Goal: Task Accomplishment & Management: Manage account settings

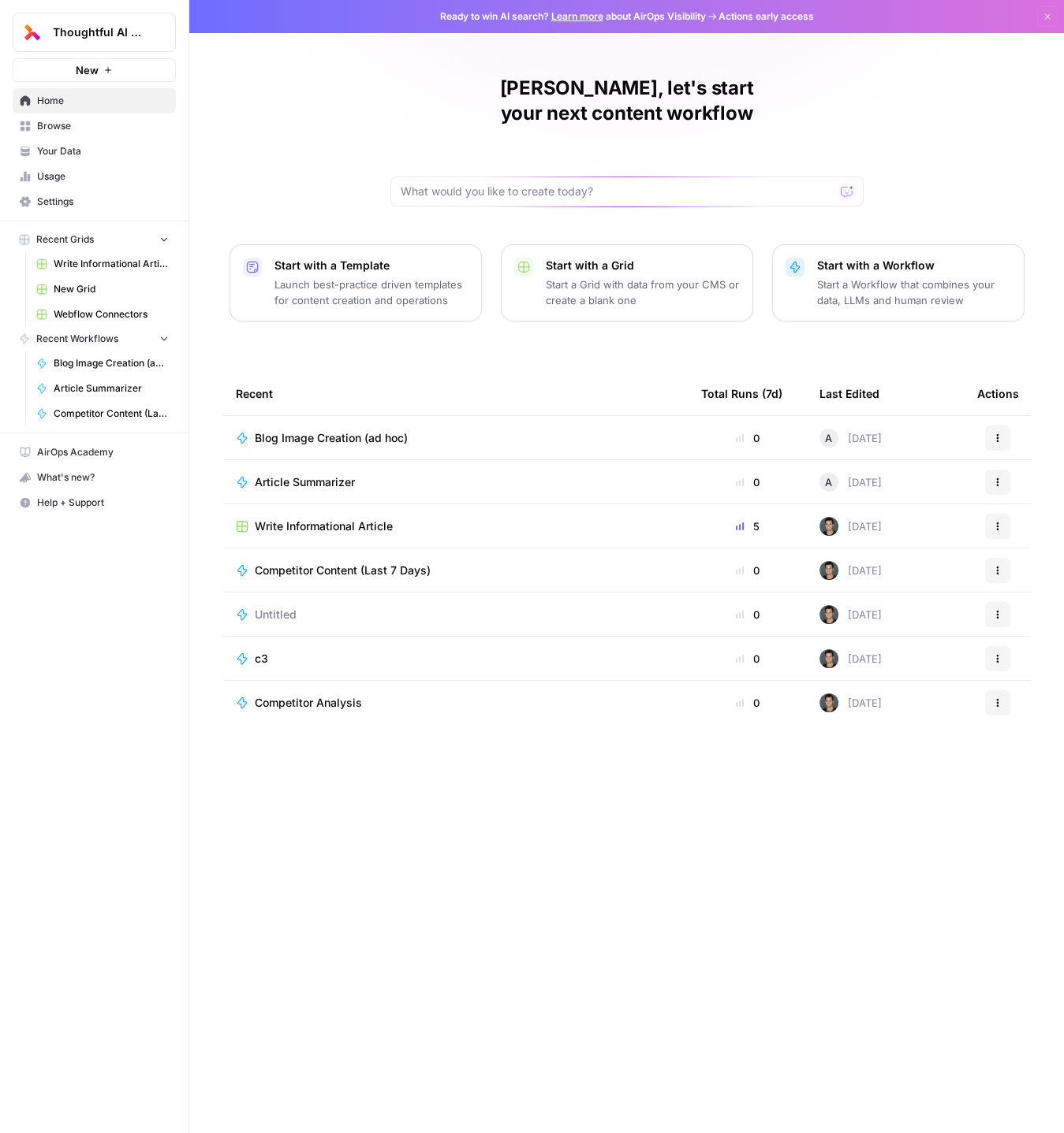
click at [313, 519] on span "Write Informational Article" at bounding box center [323, 527] width 138 height 16
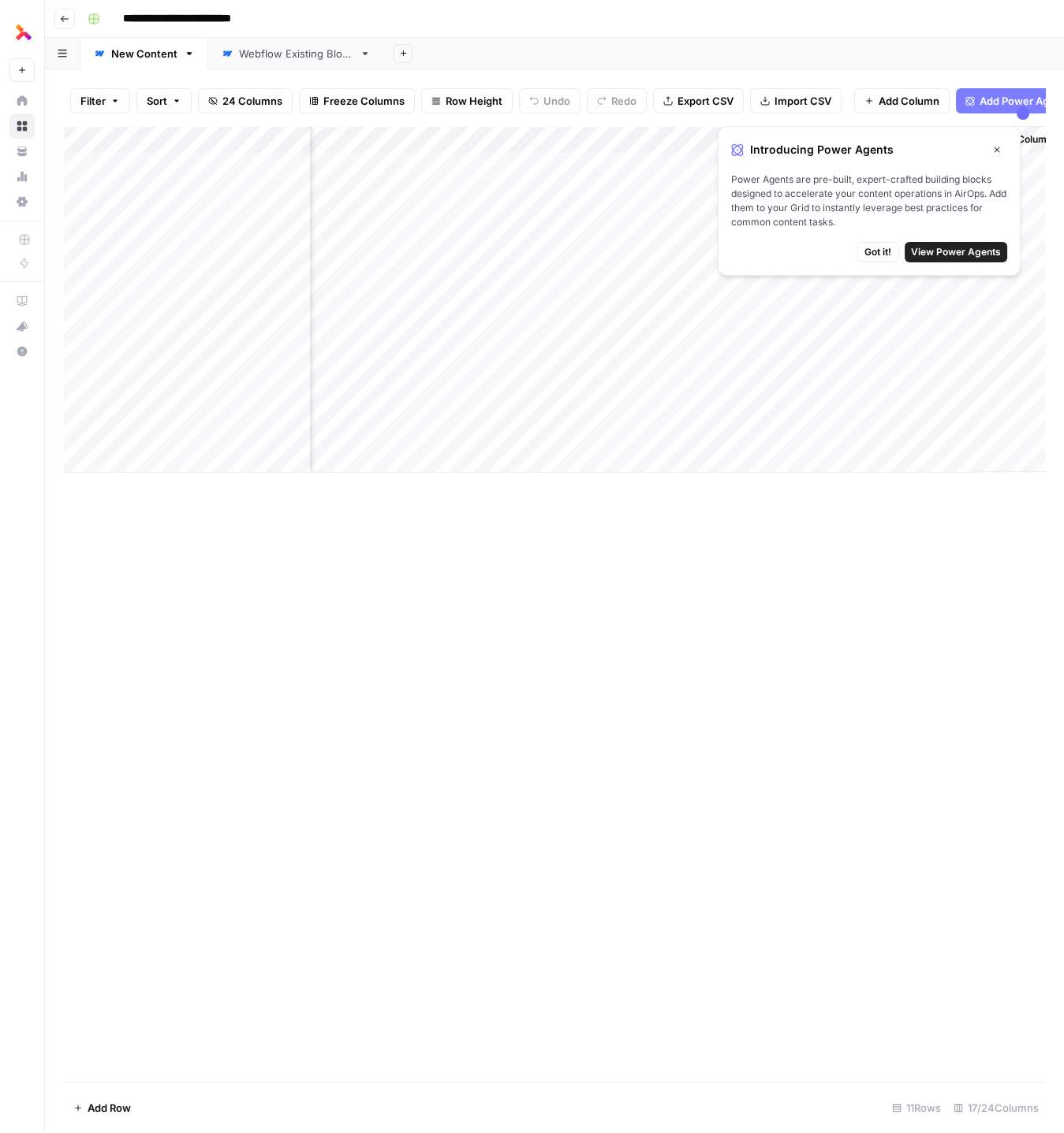
scroll to position [0, 2147]
click at [175, 436] on div "Add Column" at bounding box center [555, 300] width 981 height 347
click at [581, 434] on div "Add Column" at bounding box center [555, 300] width 981 height 347
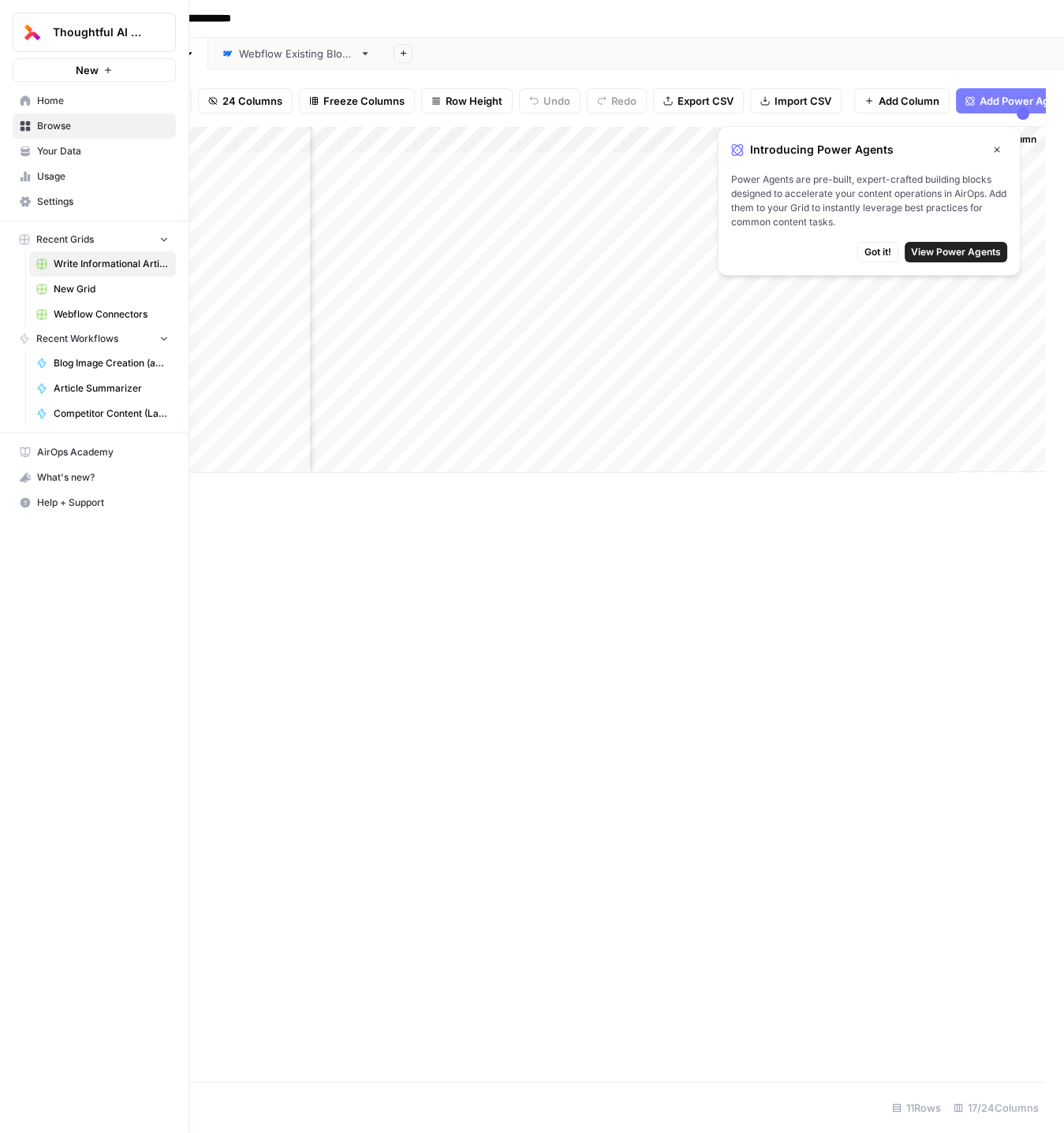
click at [43, 95] on span "Home" at bounding box center [103, 101] width 132 height 14
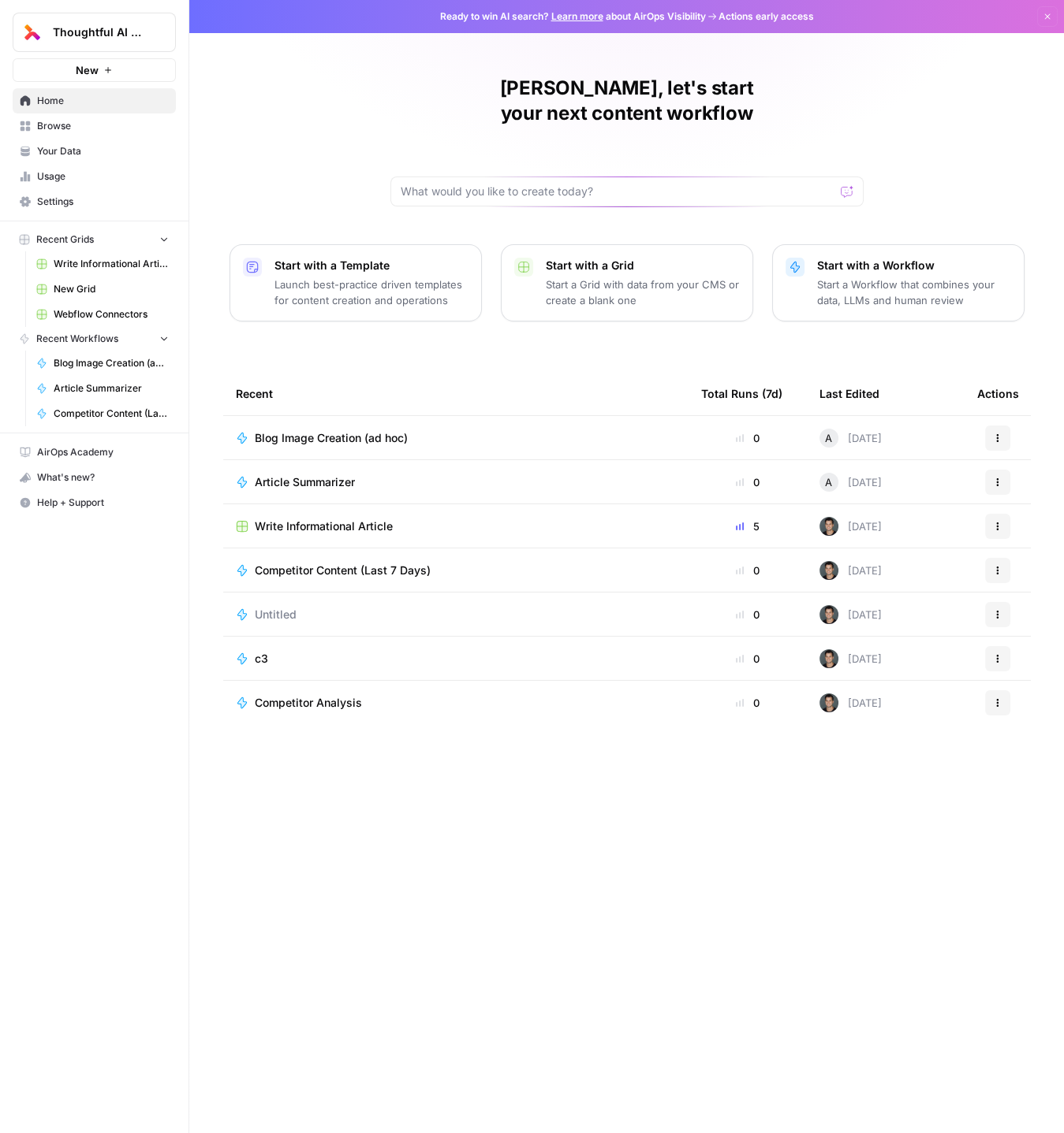
click at [49, 178] on span "Usage" at bounding box center [103, 176] width 132 height 14
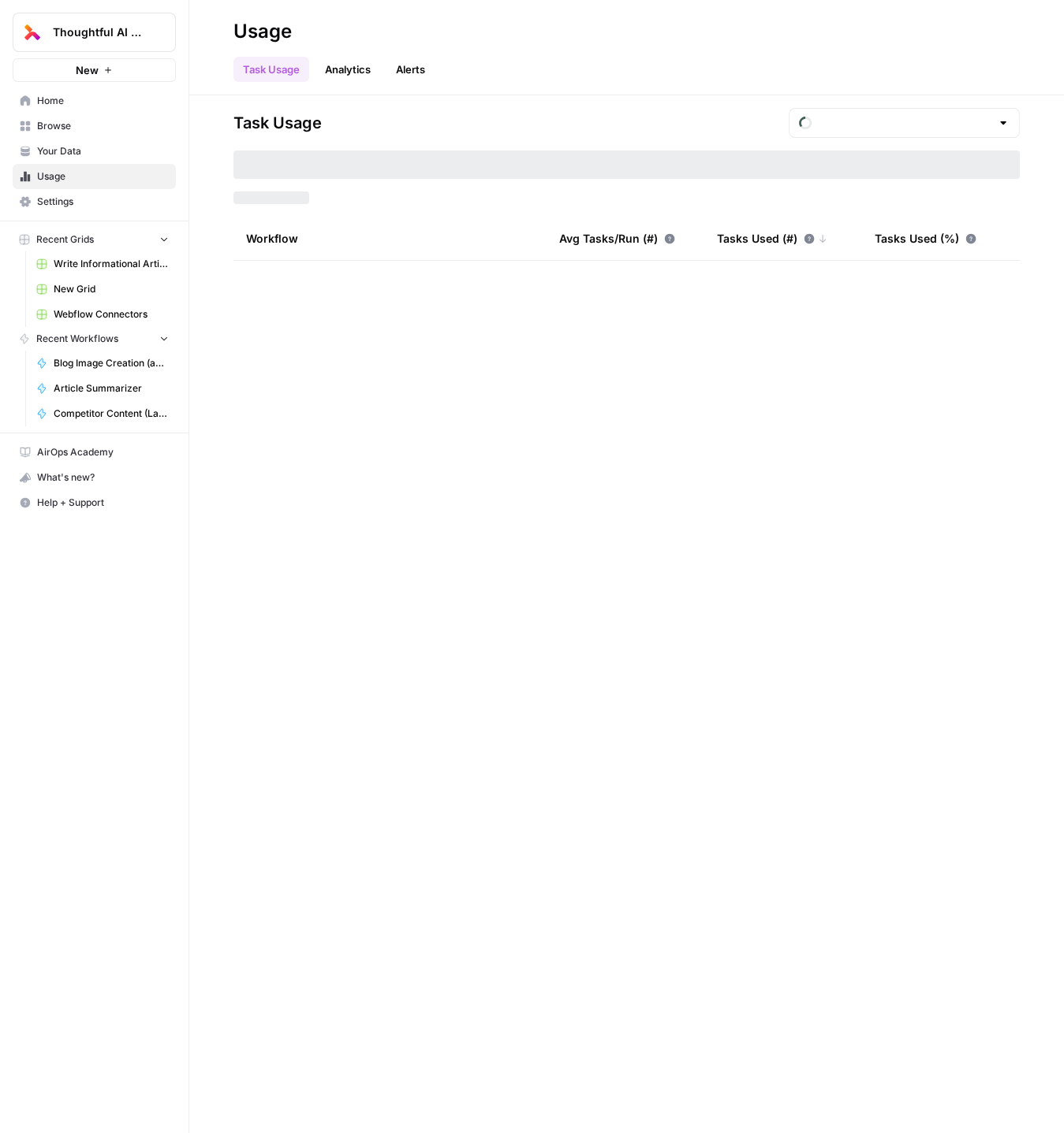
type input "August Tasks"
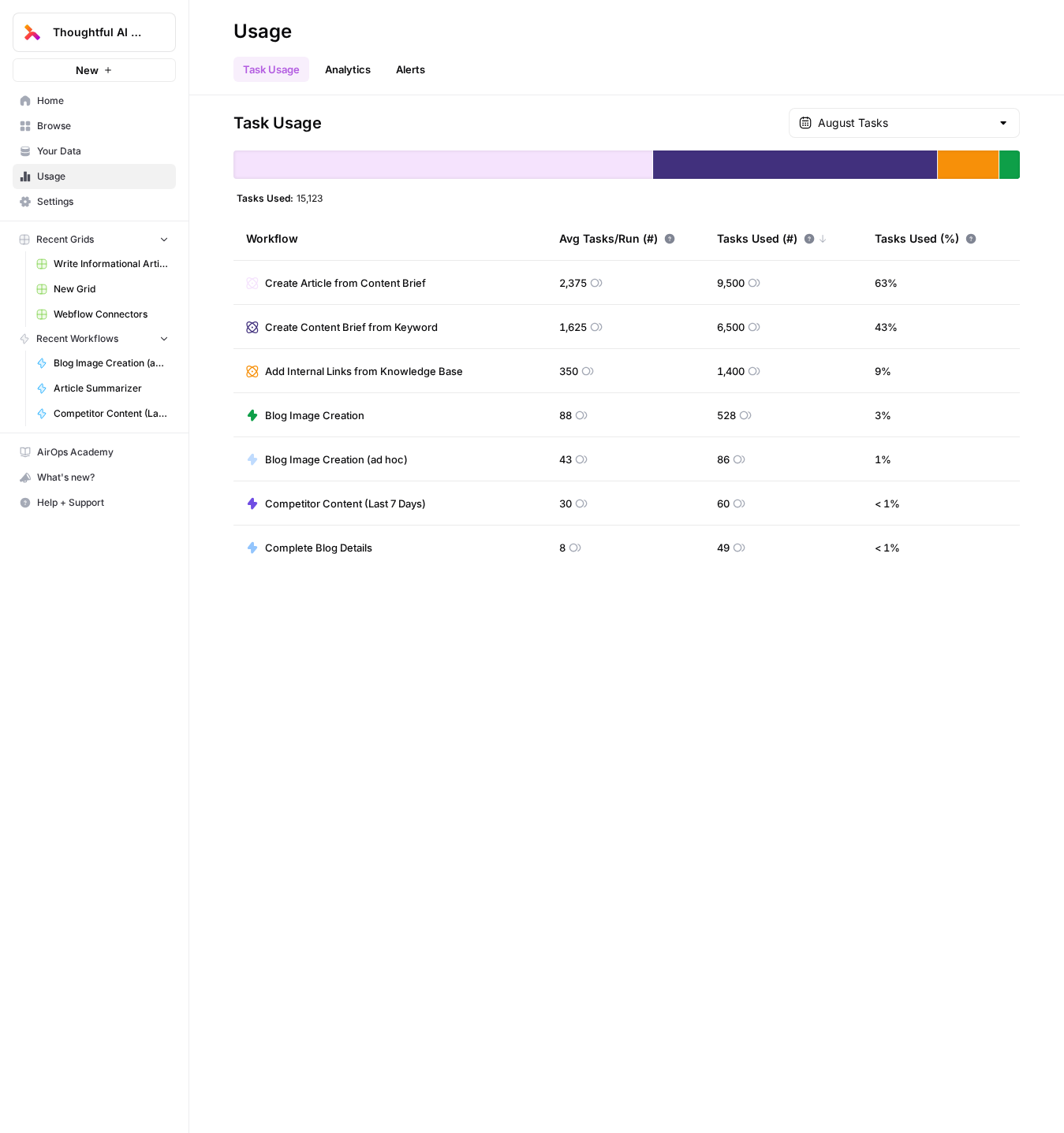
click at [367, 76] on link "Analytics" at bounding box center [347, 69] width 65 height 25
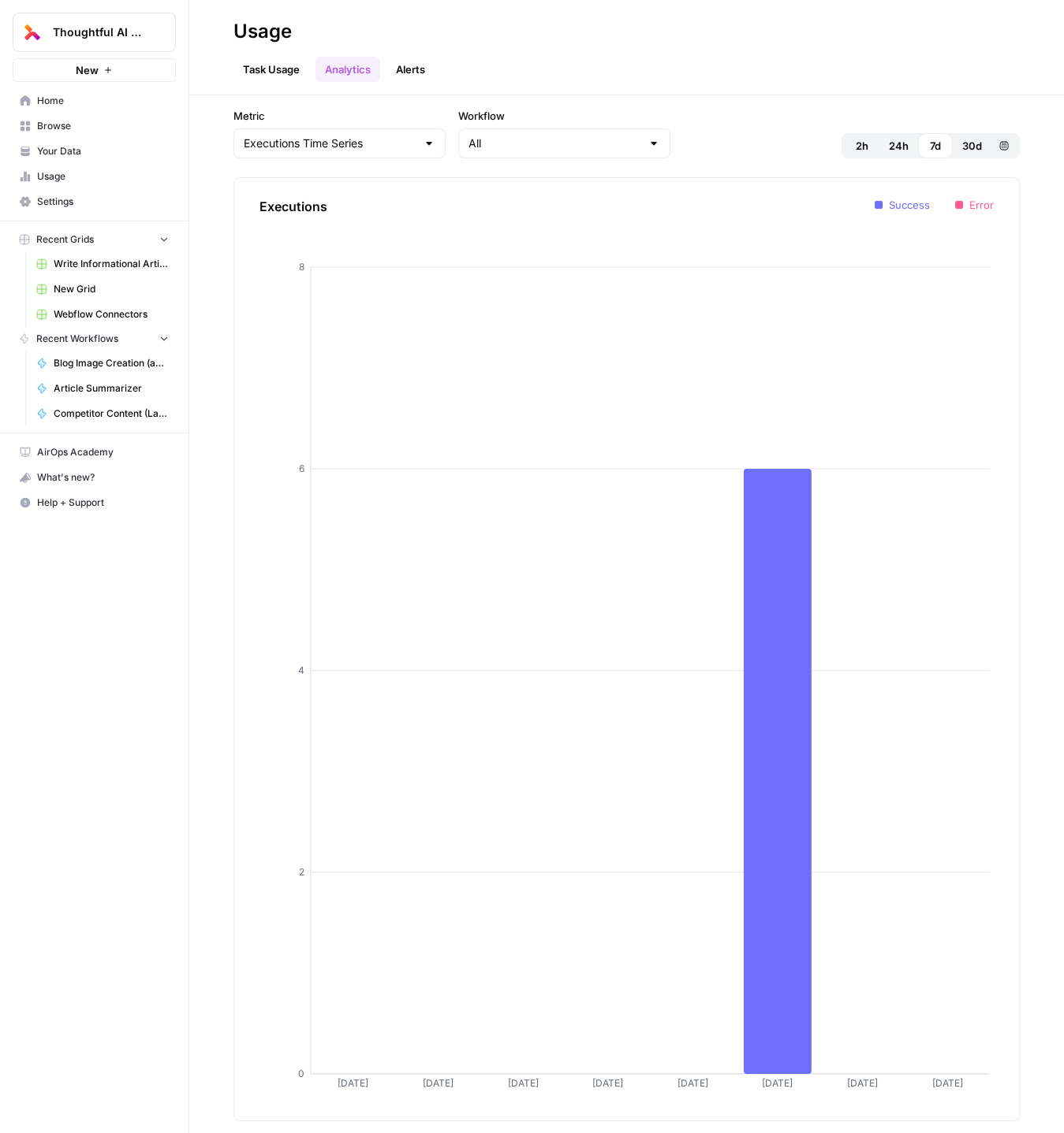
click at [413, 62] on link "Alerts" at bounding box center [410, 69] width 48 height 25
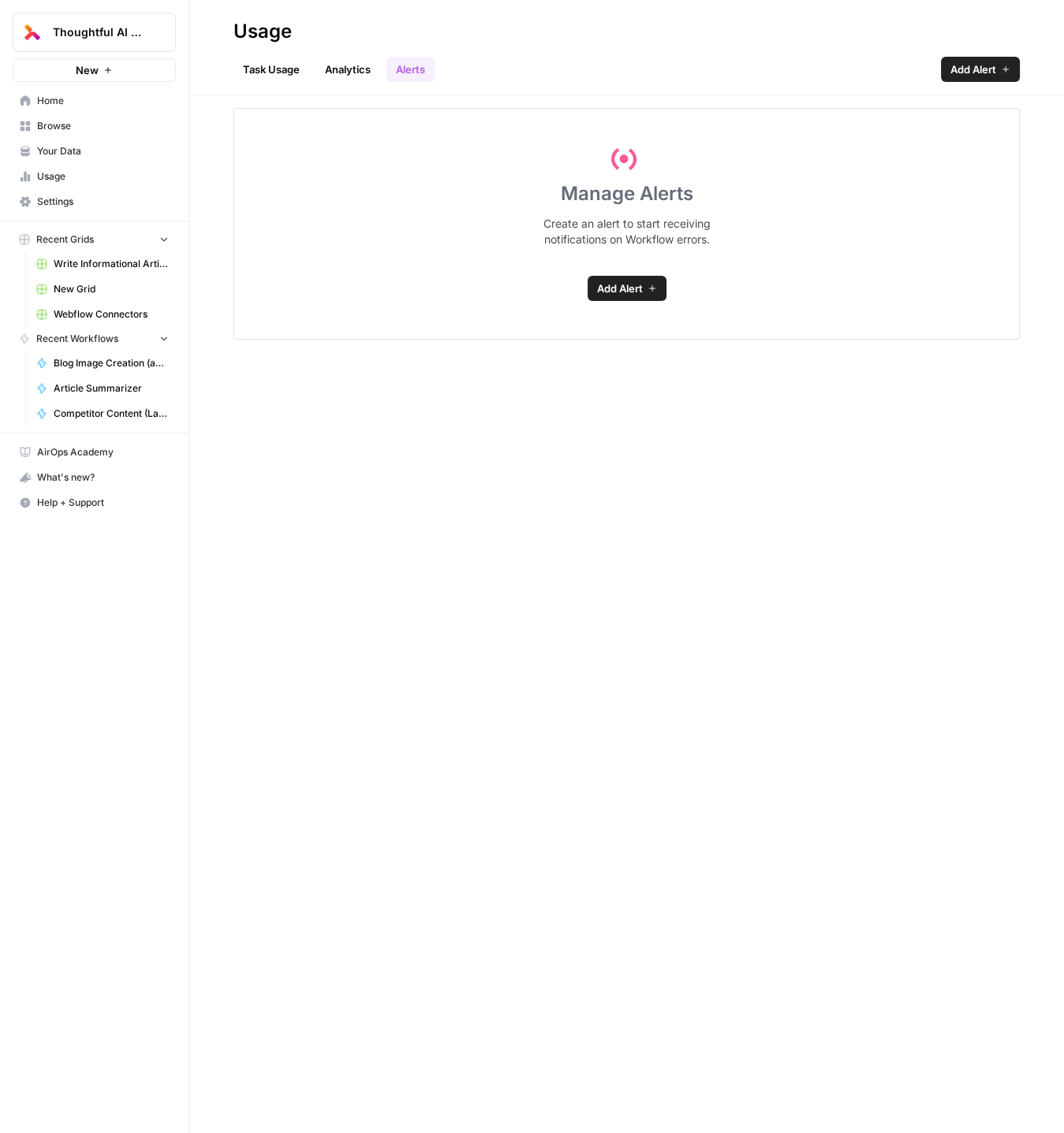
click at [268, 66] on link "Task Usage" at bounding box center [271, 69] width 76 height 25
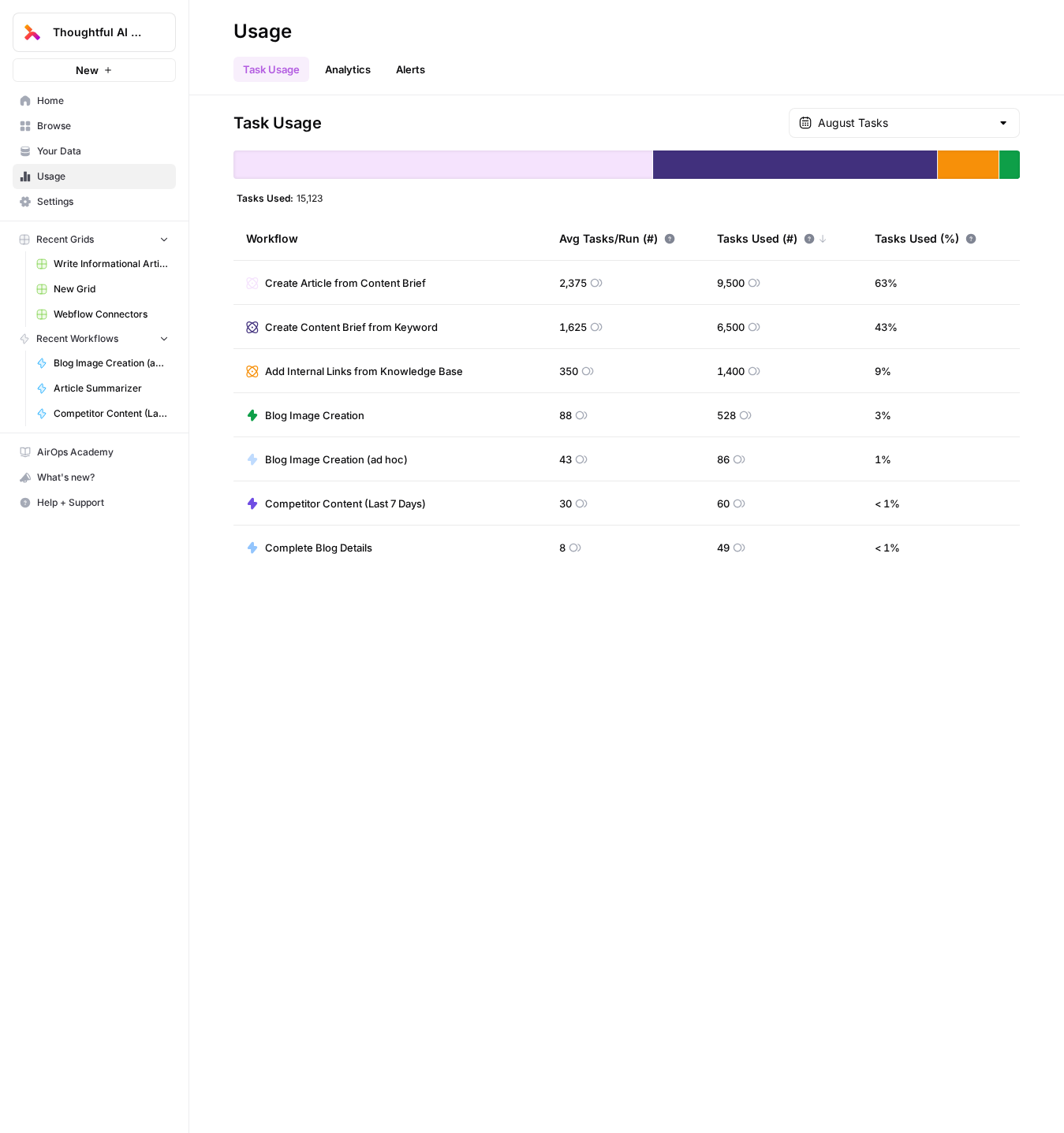
click at [573, 416] on div "88" at bounding box center [573, 416] width 28 height 16
click at [297, 405] on td "Blog Image Creation" at bounding box center [390, 415] width 313 height 44
click at [297, 411] on span "Blog Image Creation" at bounding box center [315, 416] width 100 height 16
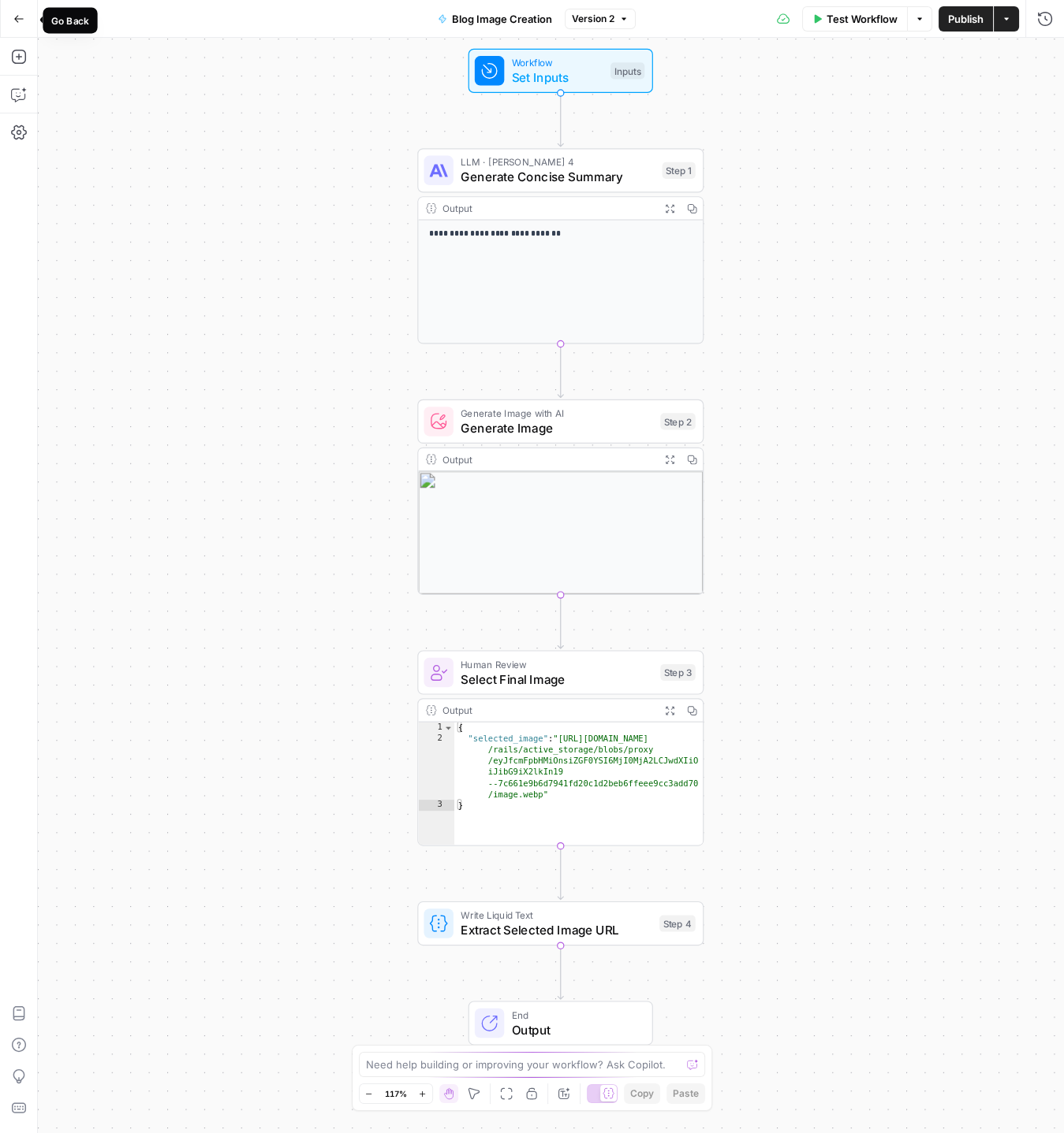
click at [18, 23] on icon "button" at bounding box center [19, 19] width 11 height 11
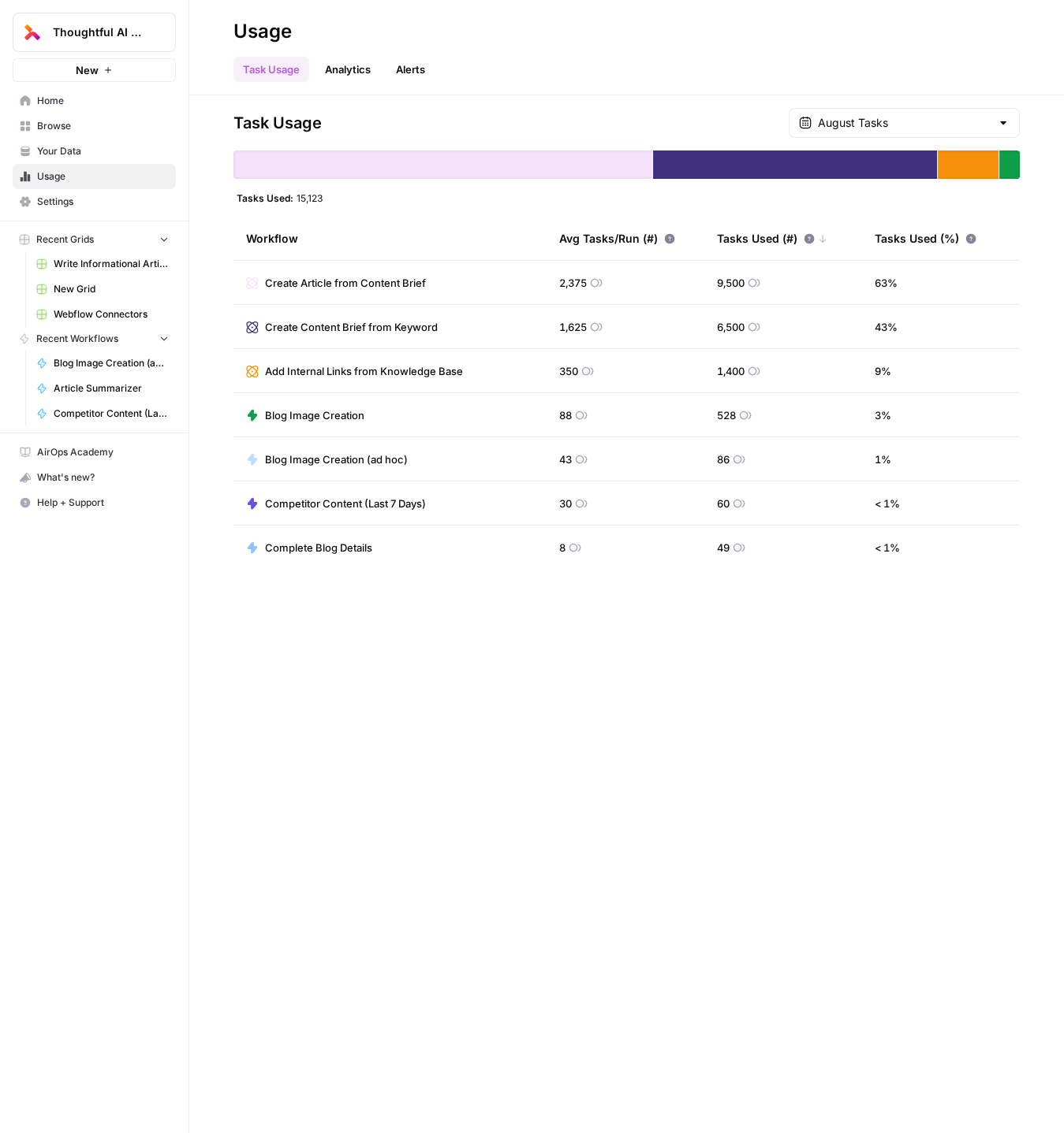
click at [343, 72] on link "Analytics" at bounding box center [347, 69] width 65 height 25
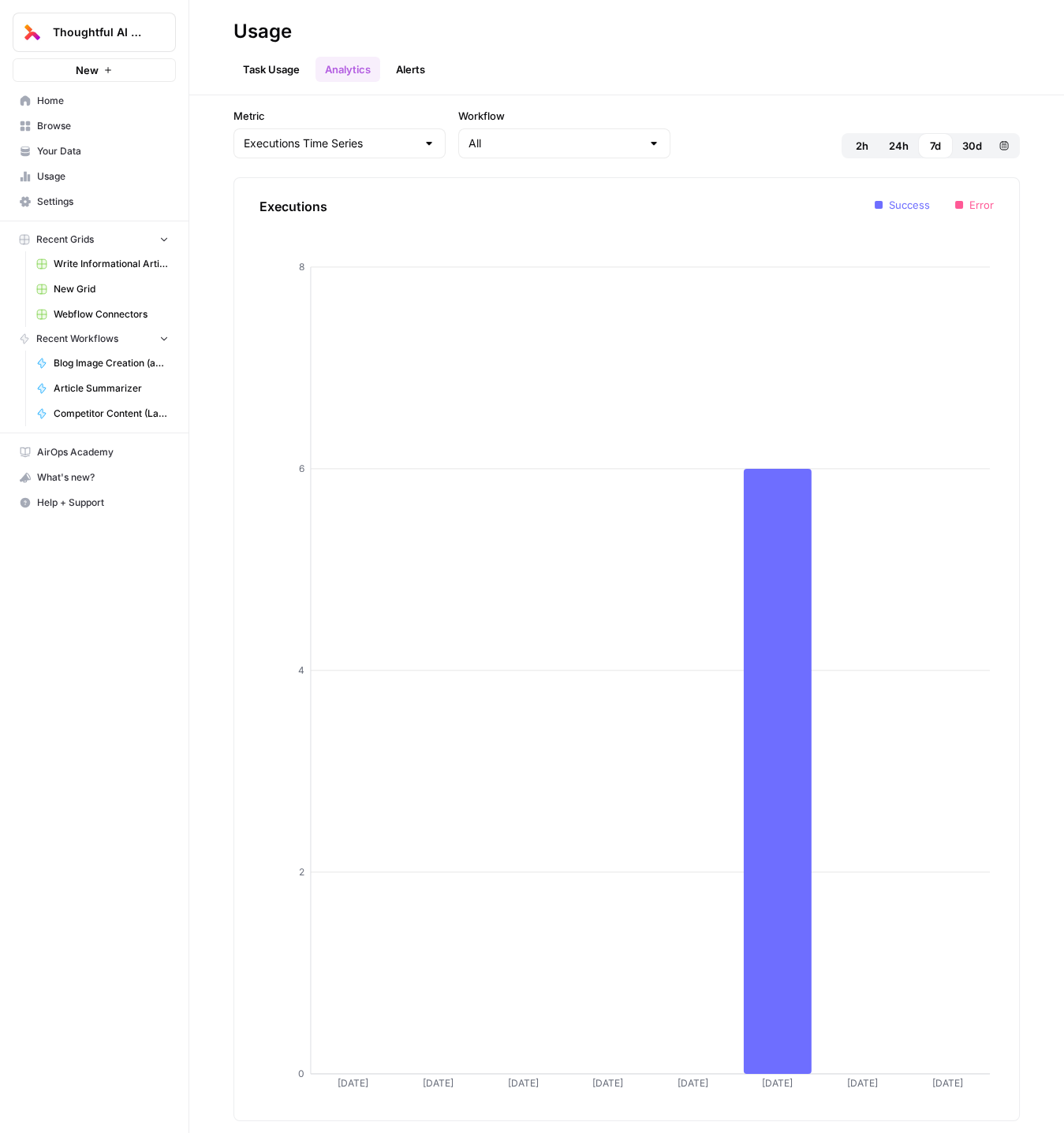
click at [421, 65] on link "Alerts" at bounding box center [410, 69] width 48 height 25
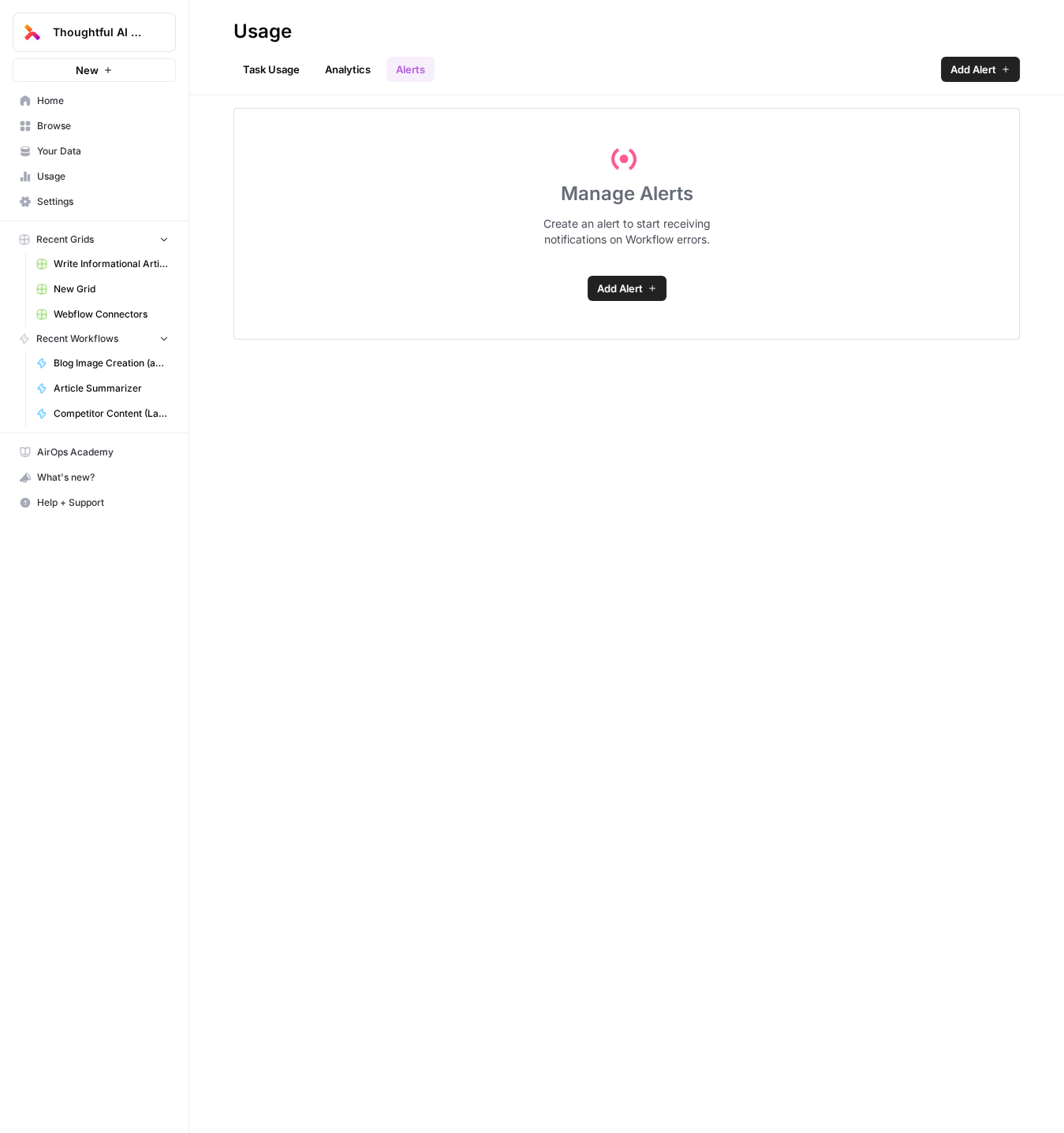
click at [77, 102] on span "Home" at bounding box center [103, 101] width 132 height 14
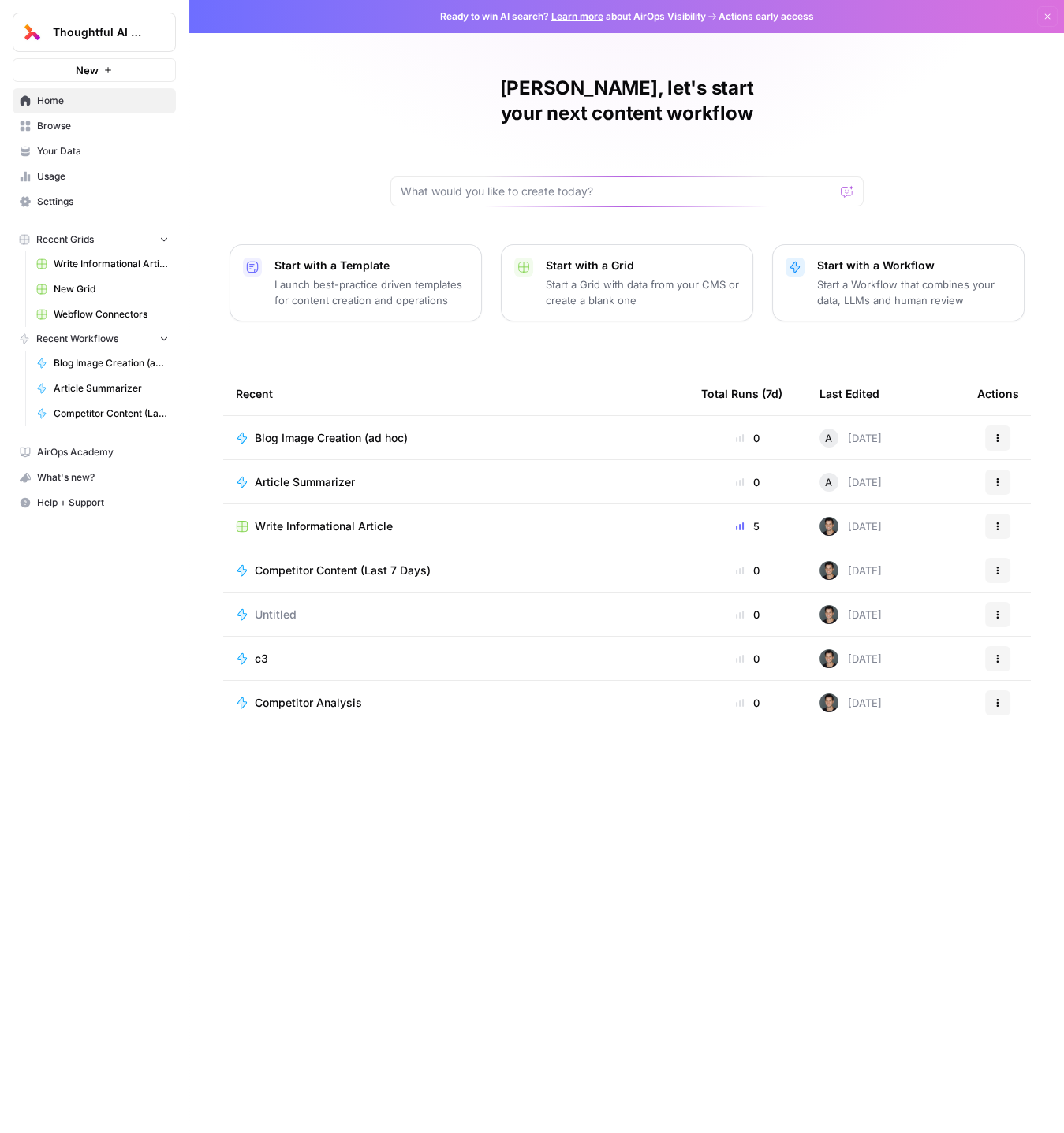
click at [35, 128] on link "Browse" at bounding box center [93, 126] width 163 height 25
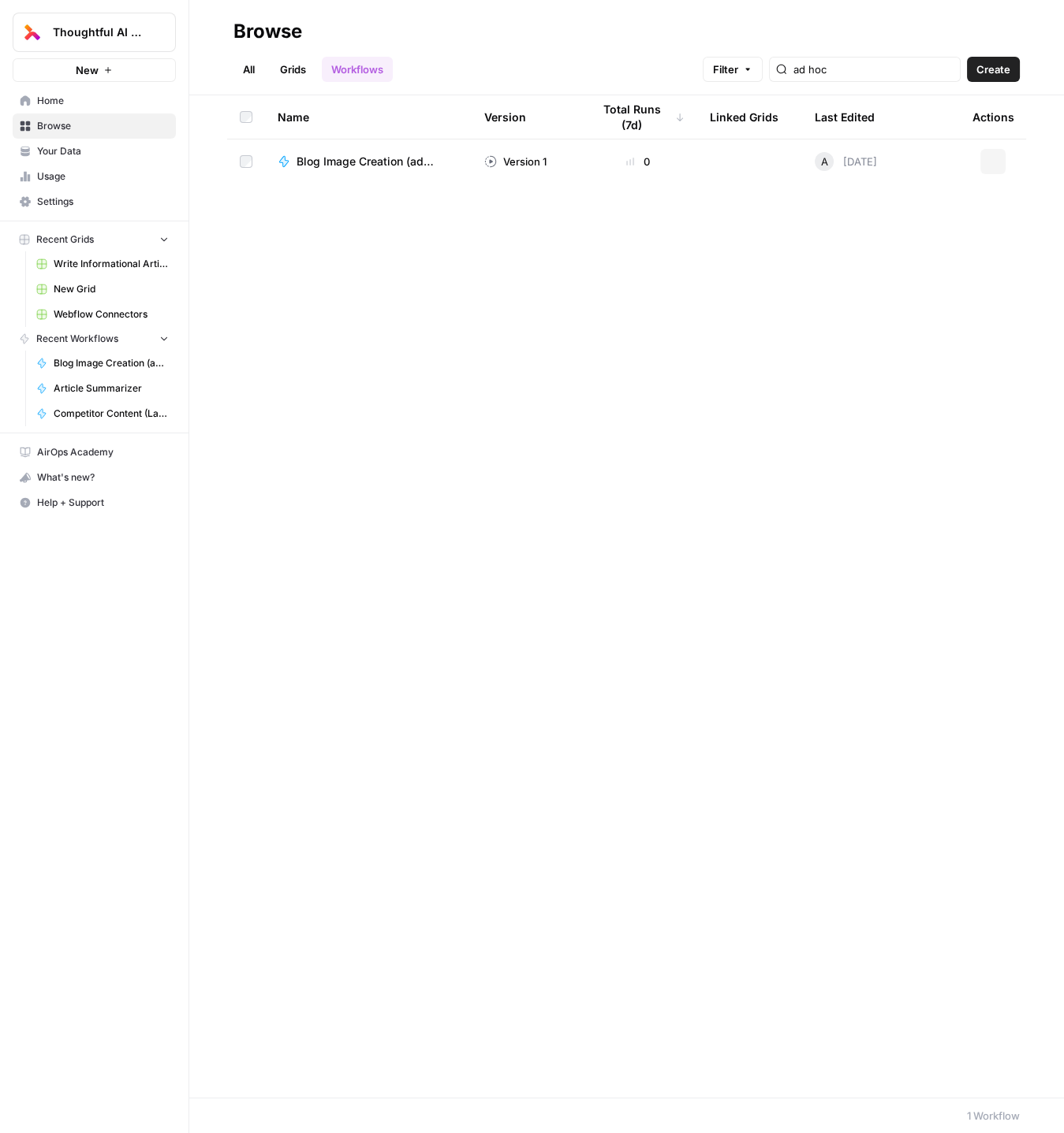
click at [66, 152] on span "Your Data" at bounding box center [103, 151] width 132 height 14
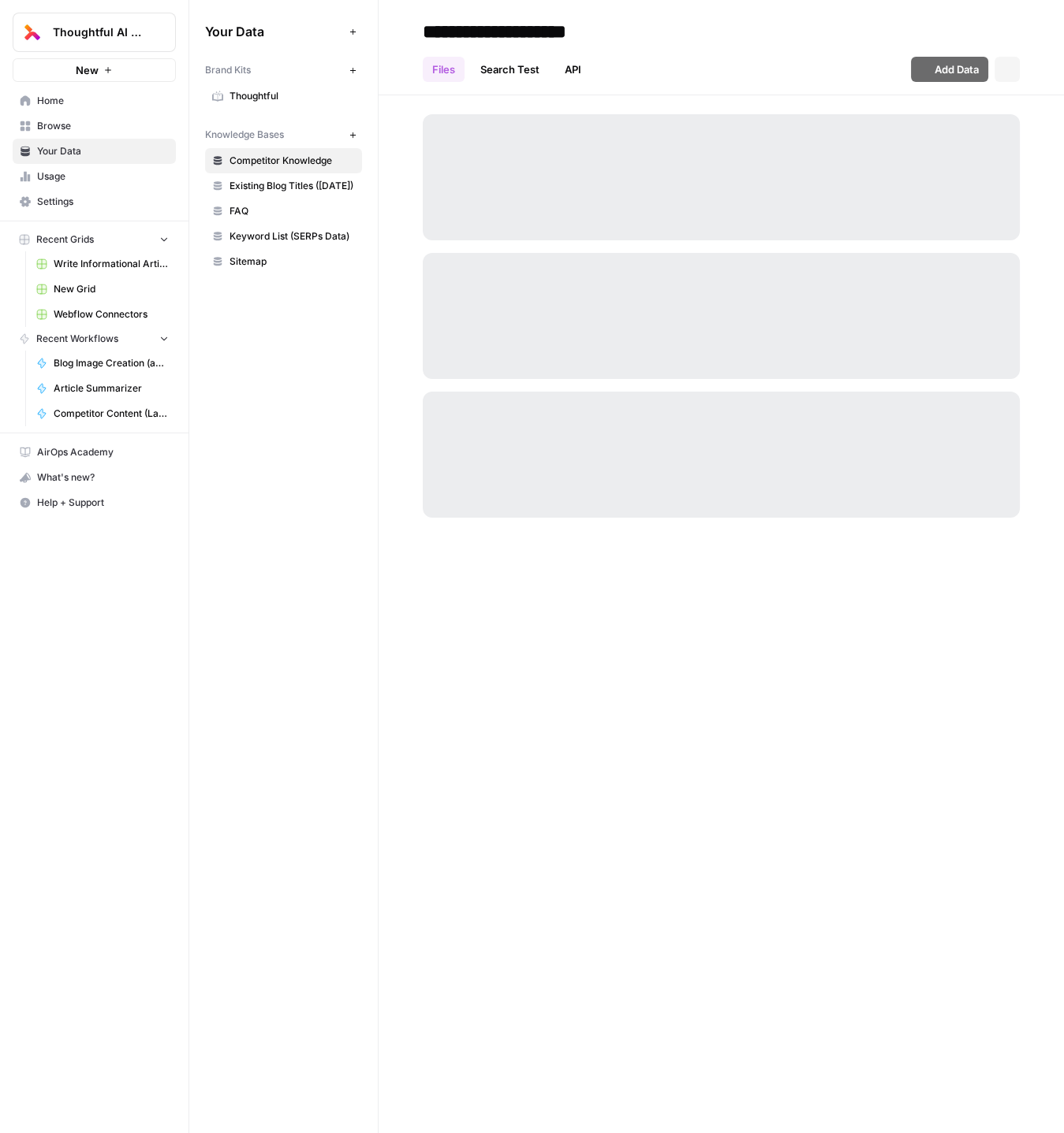
click at [72, 177] on span "Usage" at bounding box center [103, 176] width 132 height 14
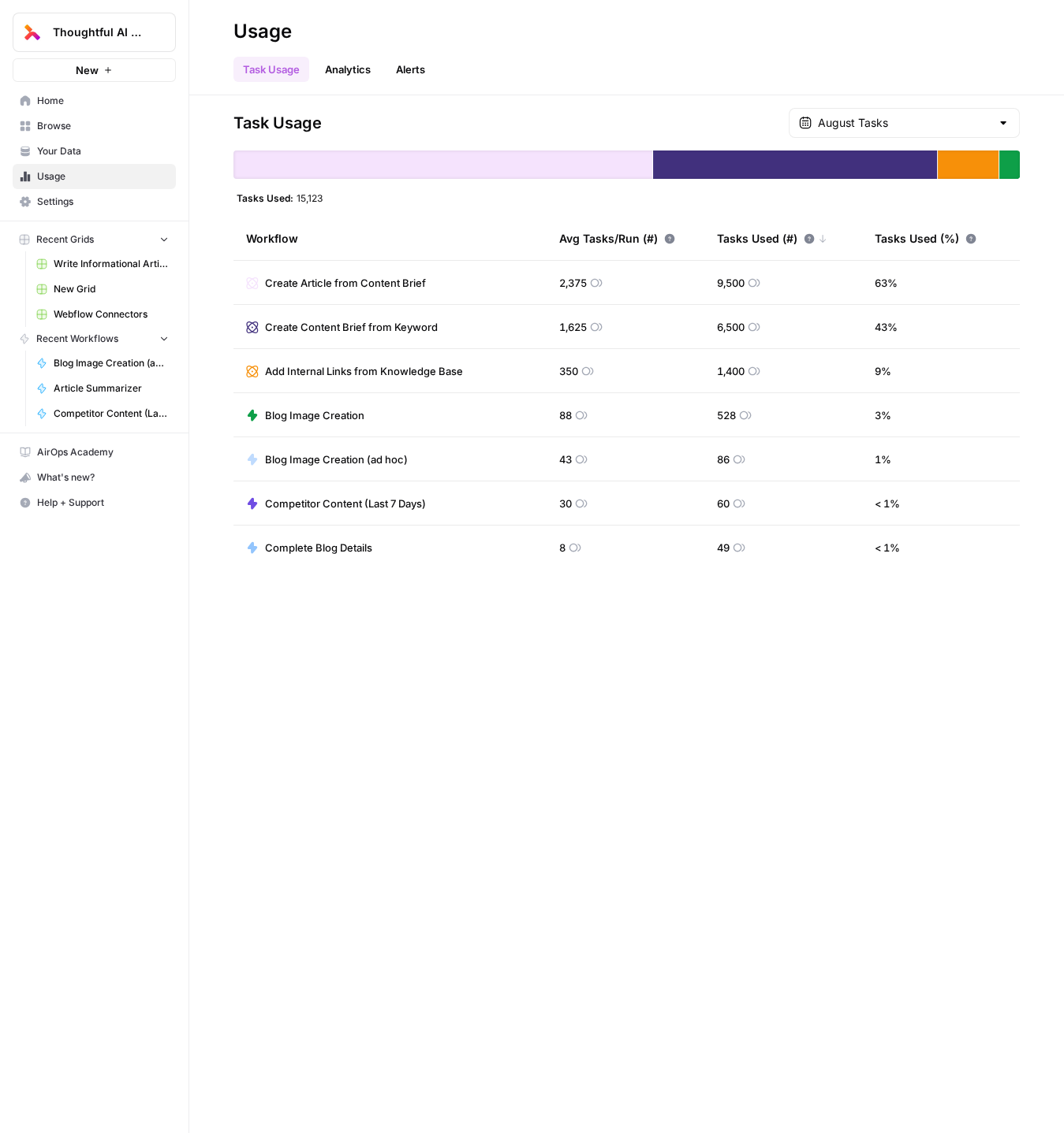
click at [890, 111] on div "August Tasks" at bounding box center [904, 123] width 231 height 30
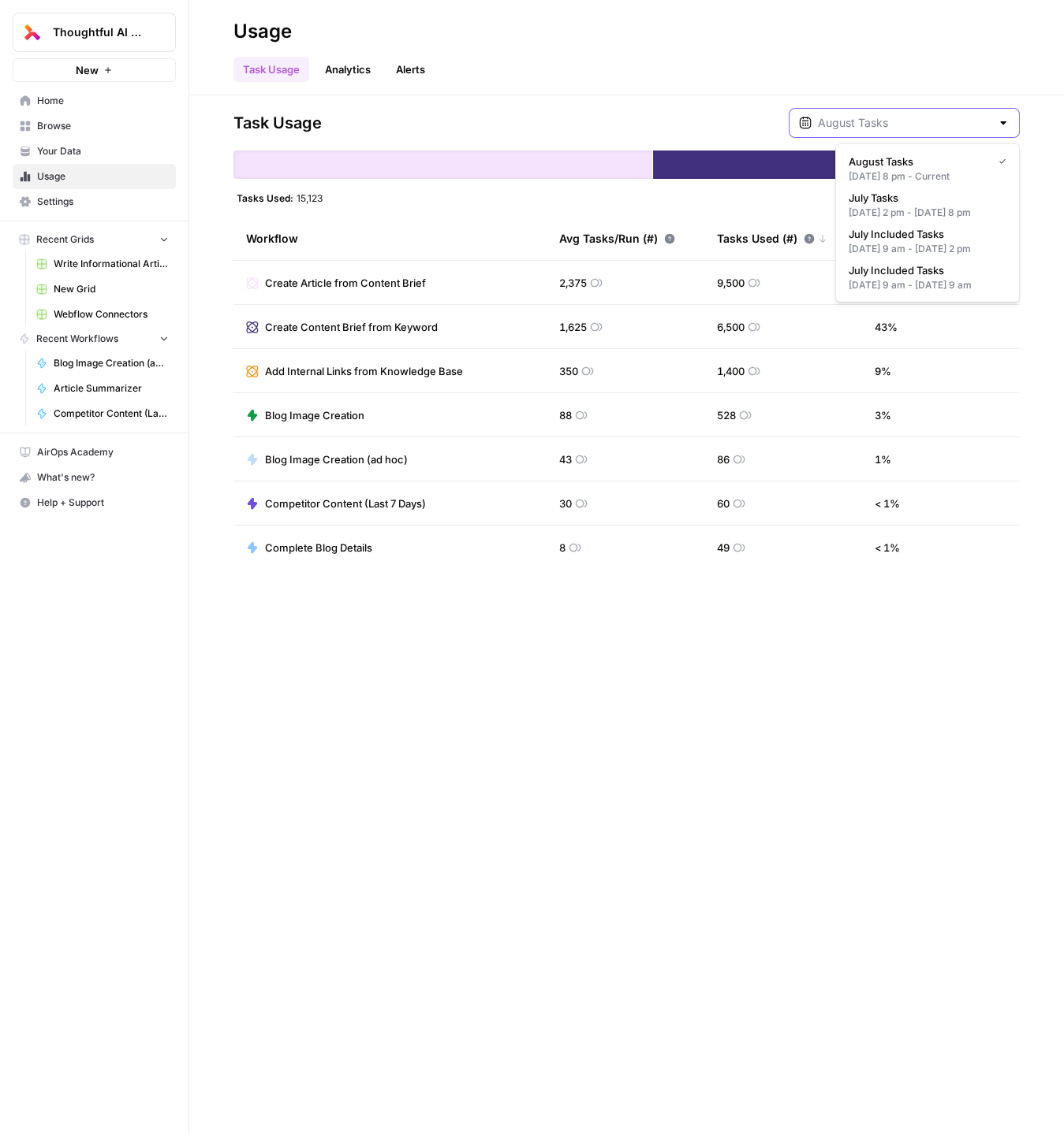
click at [895, 123] on input "text" at bounding box center [904, 123] width 173 height 16
type input "August Tasks"
click at [712, 49] on div "Task Usage Analytics Alerts" at bounding box center [626, 63] width 786 height 38
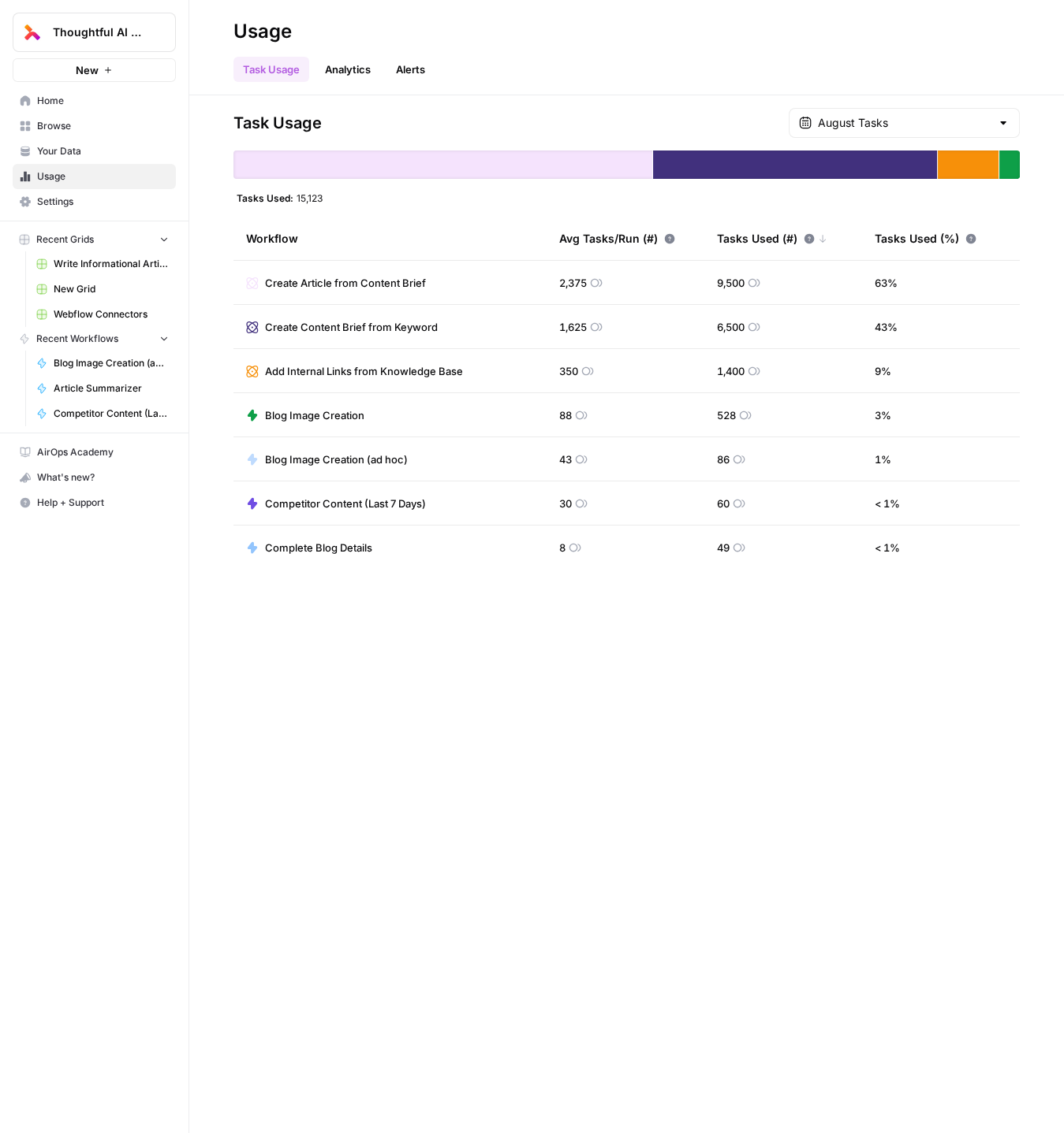
click at [66, 198] on span "Settings" at bounding box center [103, 202] width 132 height 14
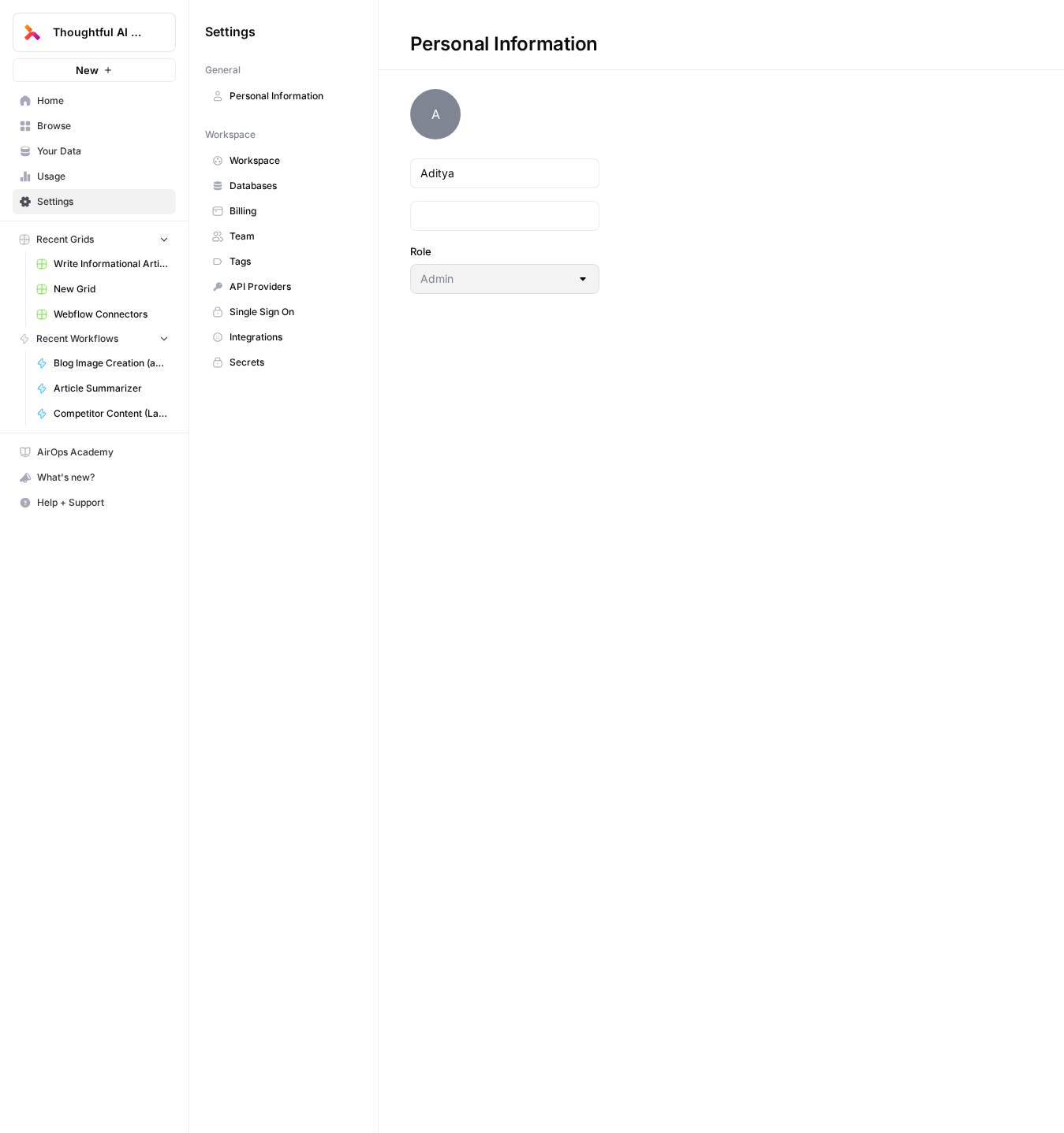
click at [264, 207] on span "Billing" at bounding box center [292, 211] width 126 height 14
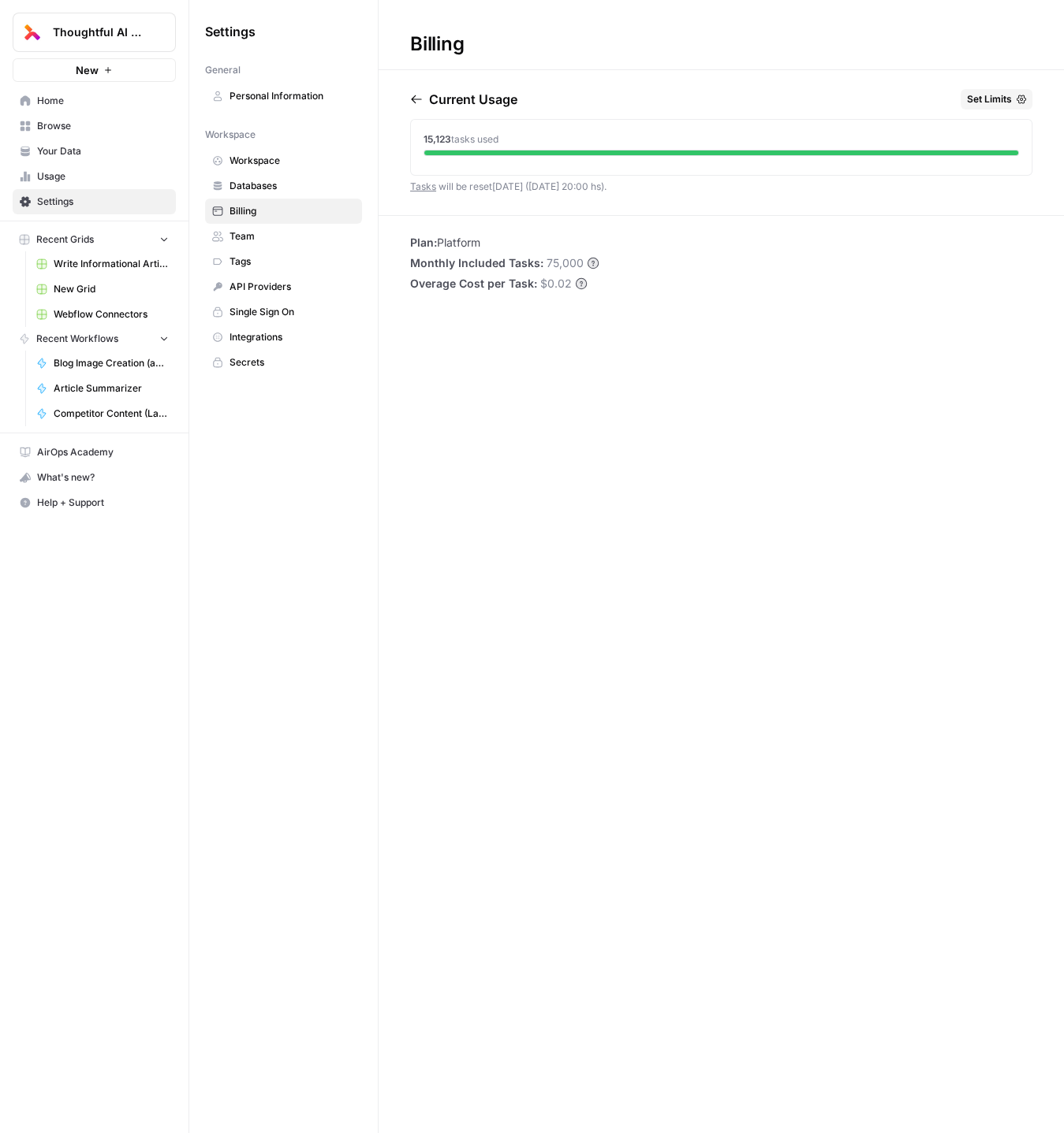
click at [606, 343] on div "Billing Current Usage Set Limits 15,123 tasks used Tasks will be reset [DATE] (…" at bounding box center [721, 566] width 686 height 1133
click at [603, 516] on div "Billing Current Usage Set Limits 15,123 tasks used Tasks will be reset [DATE] (…" at bounding box center [721, 566] width 686 height 1133
